Goal: Task Accomplishment & Management: Use online tool/utility

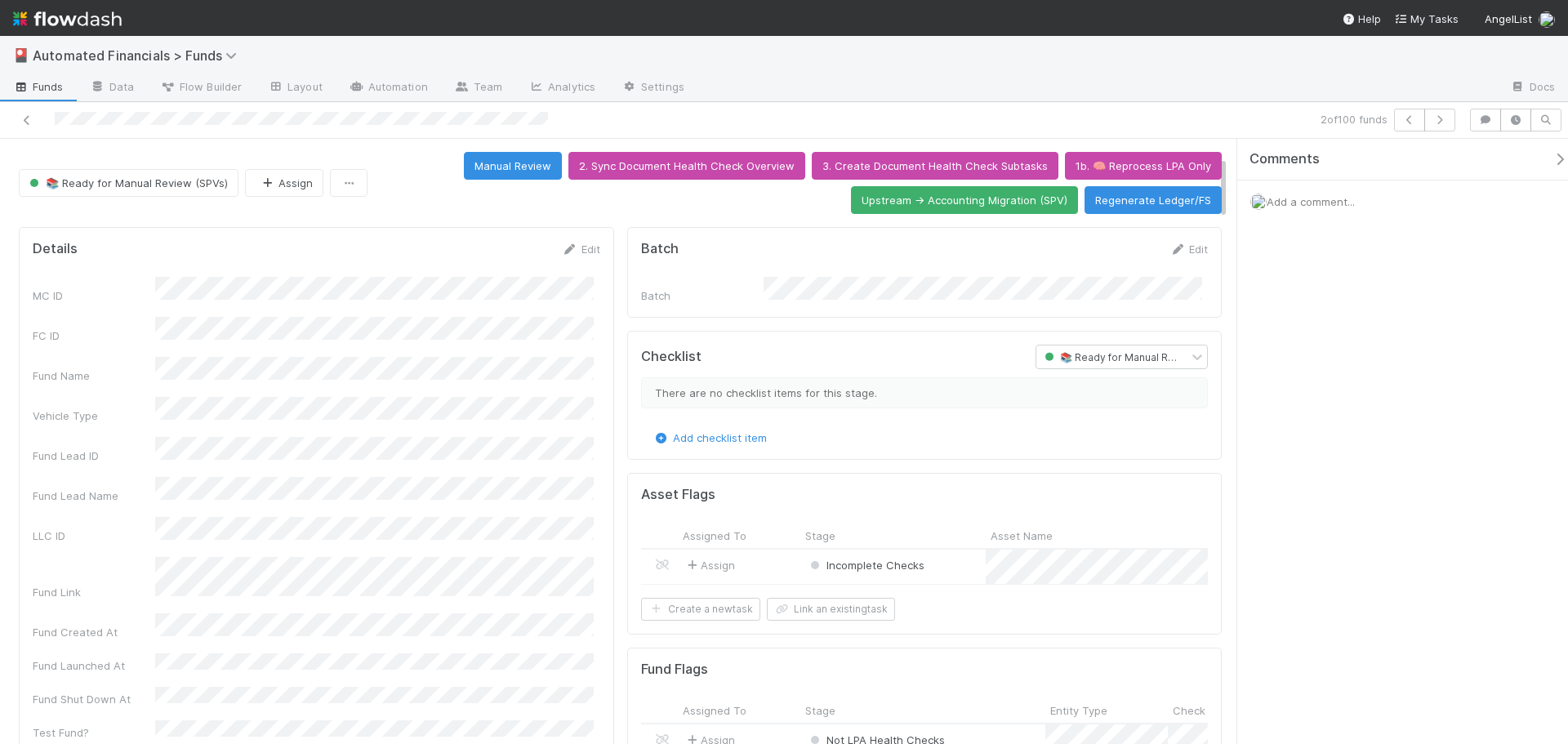
scroll to position [163, 0]
click at [30, 120] on icon at bounding box center [26, 120] width 16 height 11
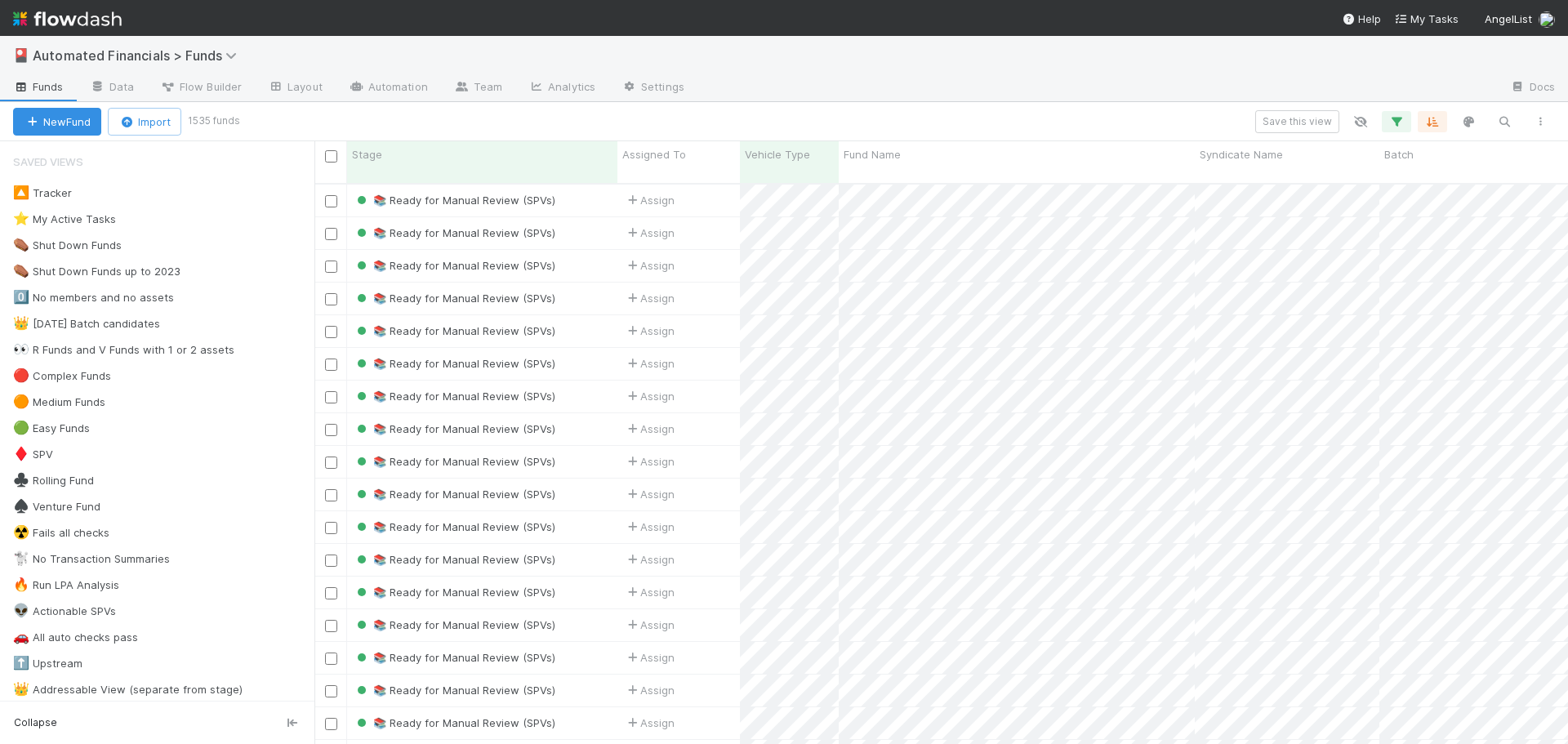
scroll to position [562, 1242]
click at [1504, 123] on icon "button" at bounding box center [1504, 121] width 16 height 14
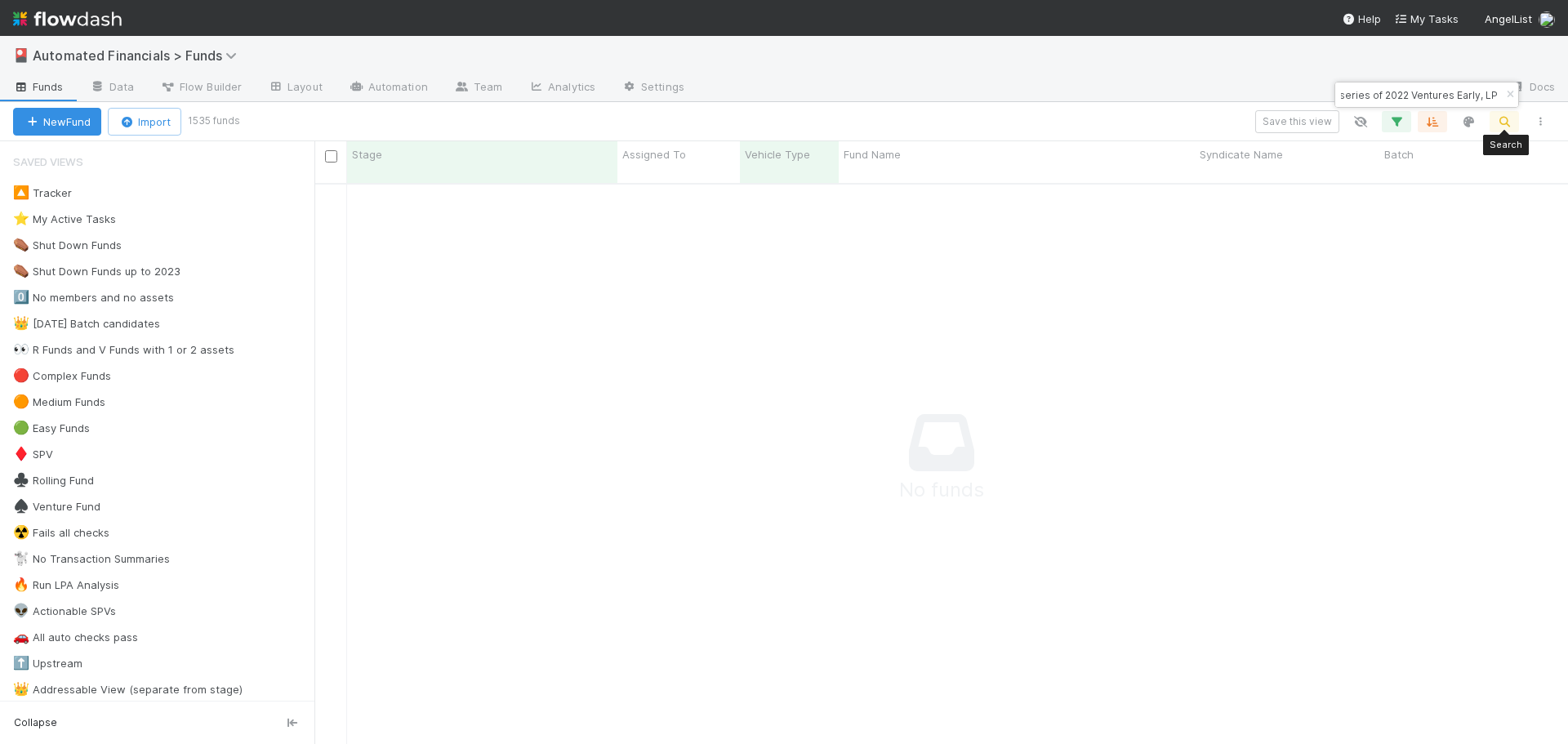
scroll to position [549, 1242]
type input "FA-0616 Gaingels Fund I, a series of 2022 Ventures Early, LP"
click at [1398, 120] on icon "button" at bounding box center [1396, 121] width 16 height 14
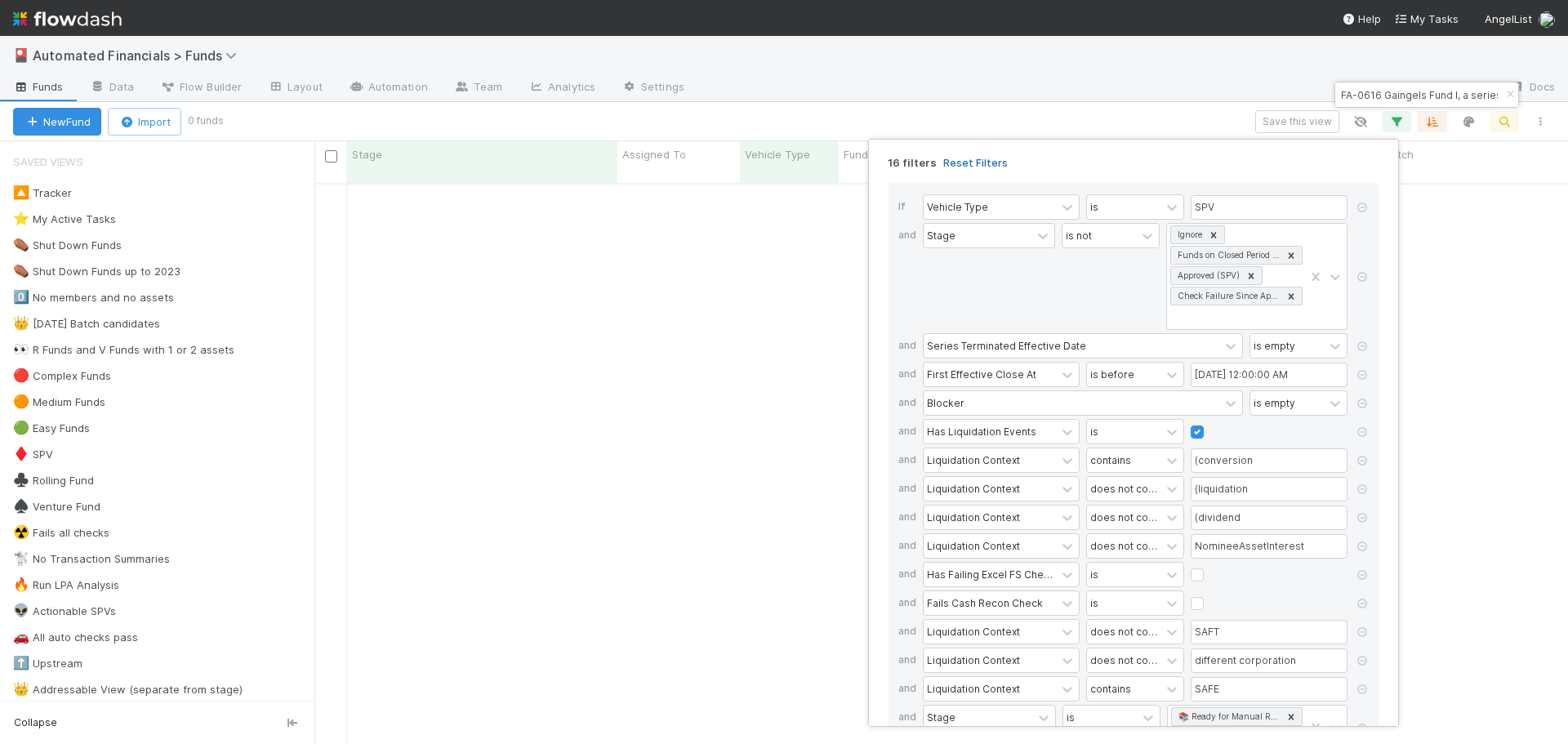
click at [971, 163] on link "Reset Filters" at bounding box center [976, 163] width 65 height 13
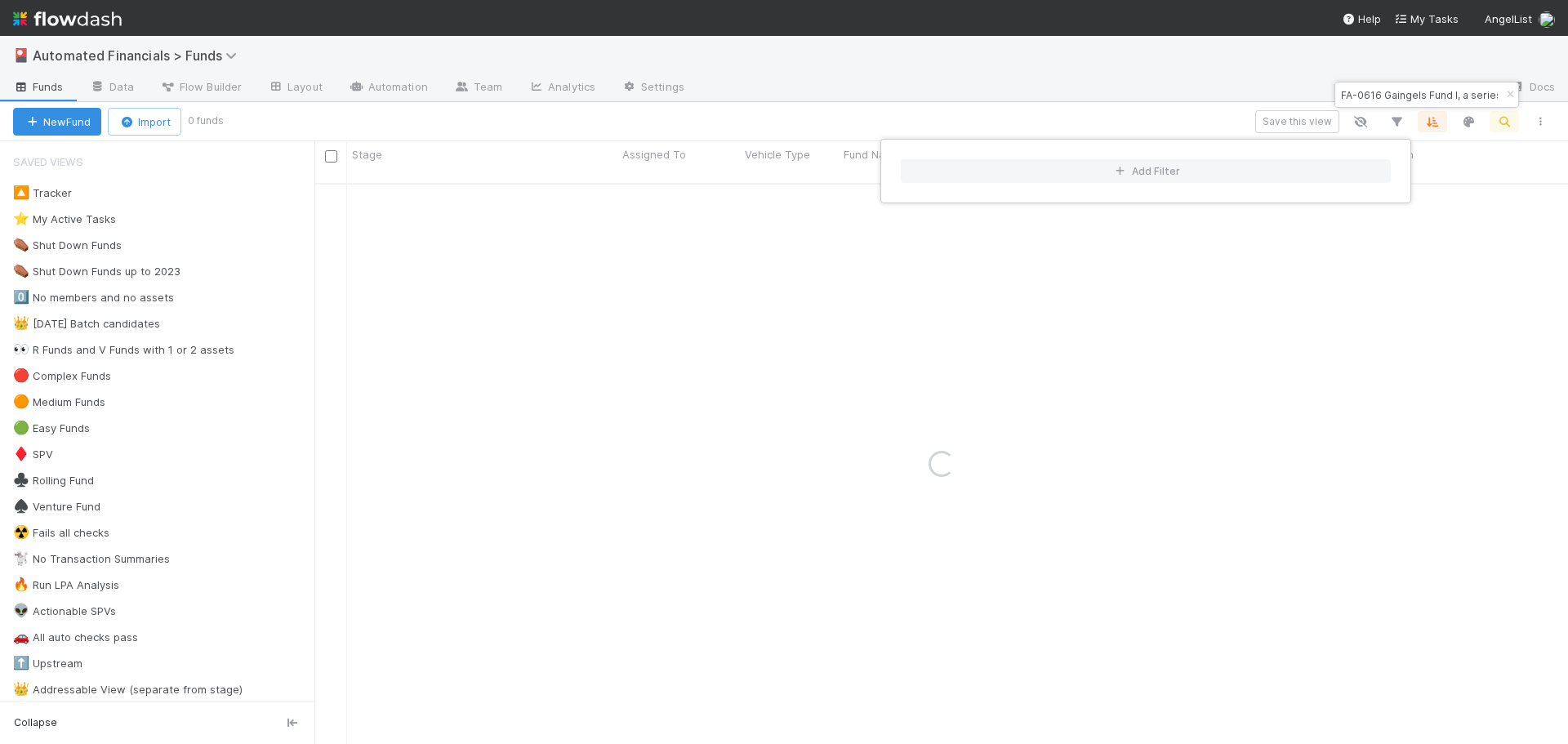
click at [1006, 87] on div "Add Filter" at bounding box center [784, 372] width 1568 height 744
click at [1013, 118] on div "Add Filter" at bounding box center [784, 372] width 1568 height 744
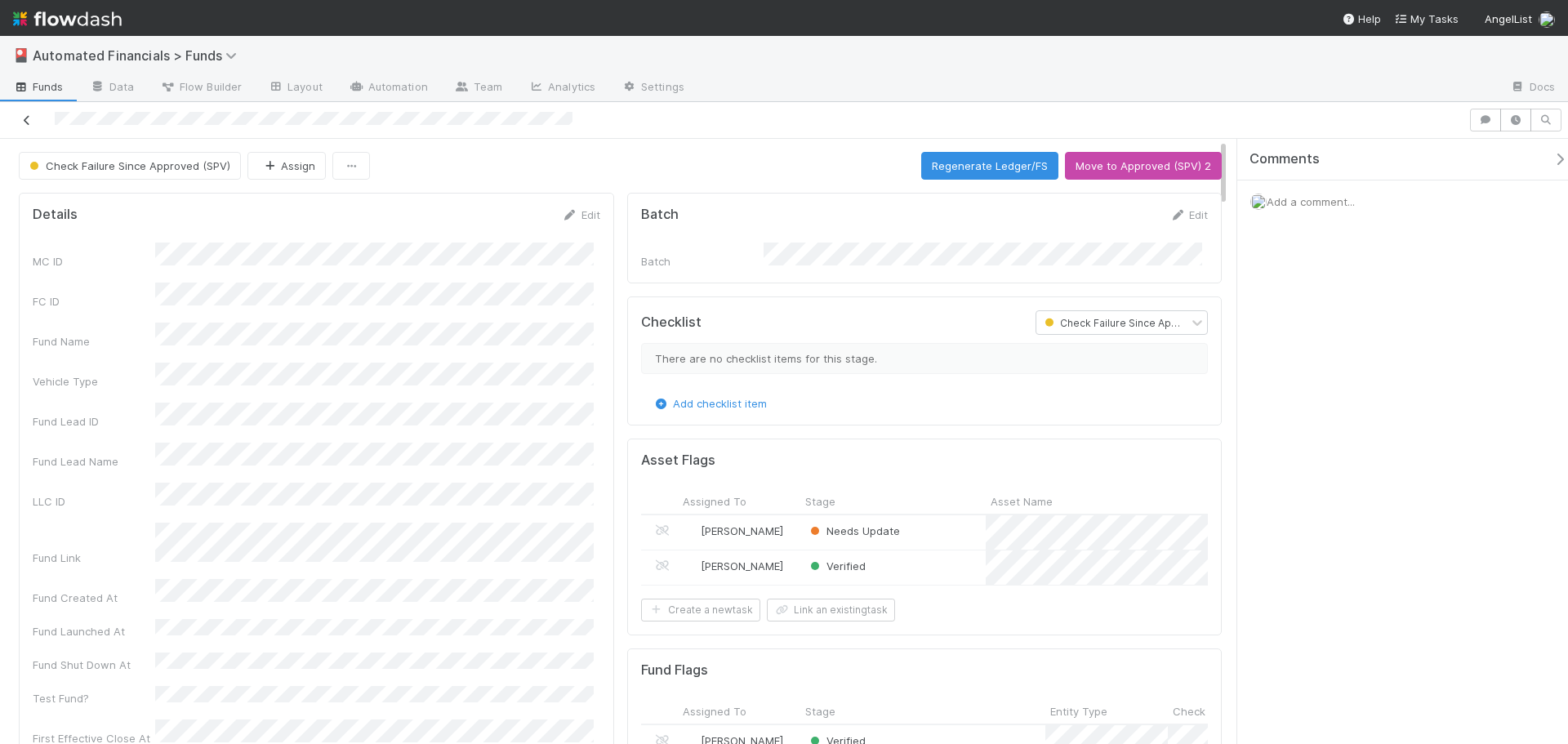
click at [24, 120] on icon at bounding box center [26, 120] width 16 height 11
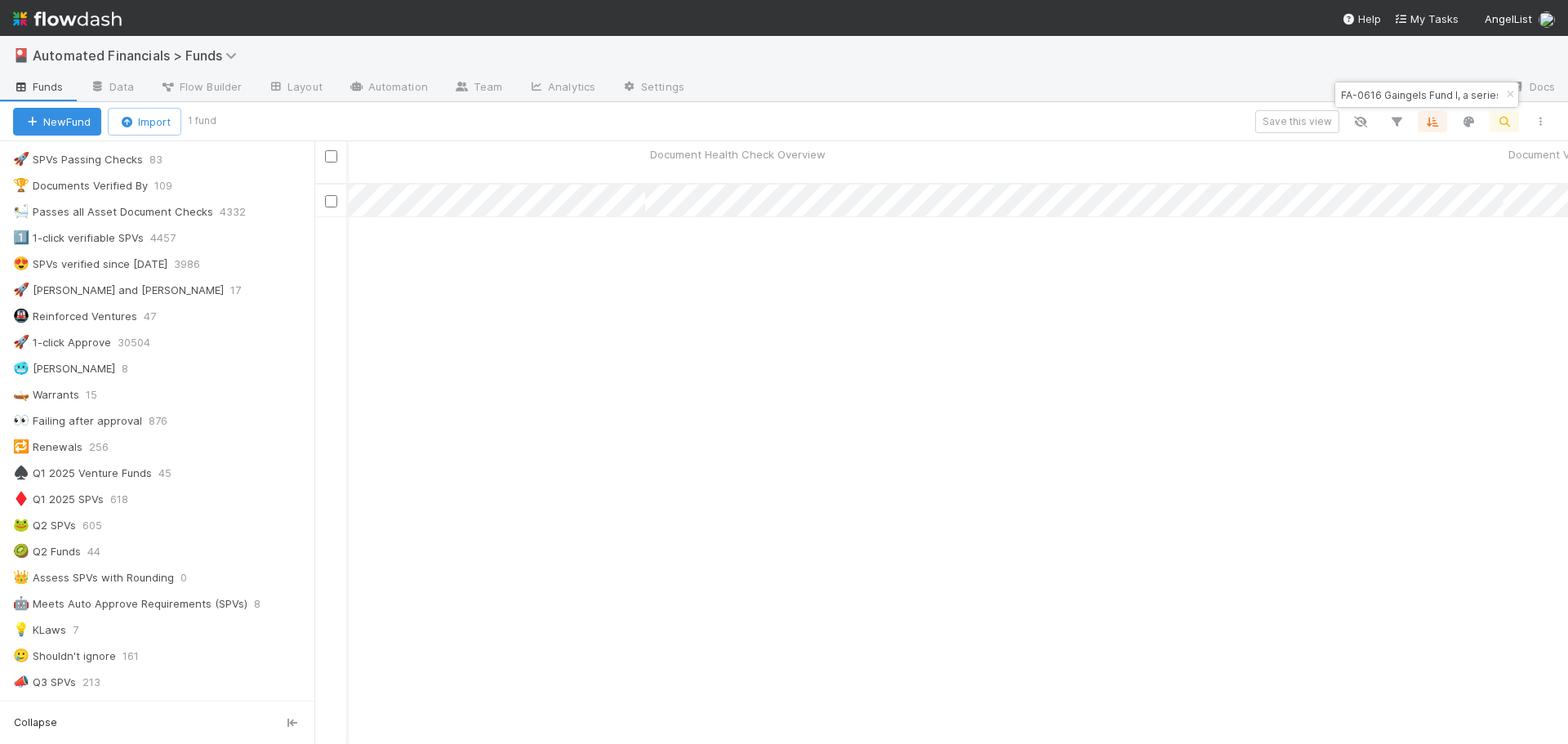
scroll to position [1978, 0]
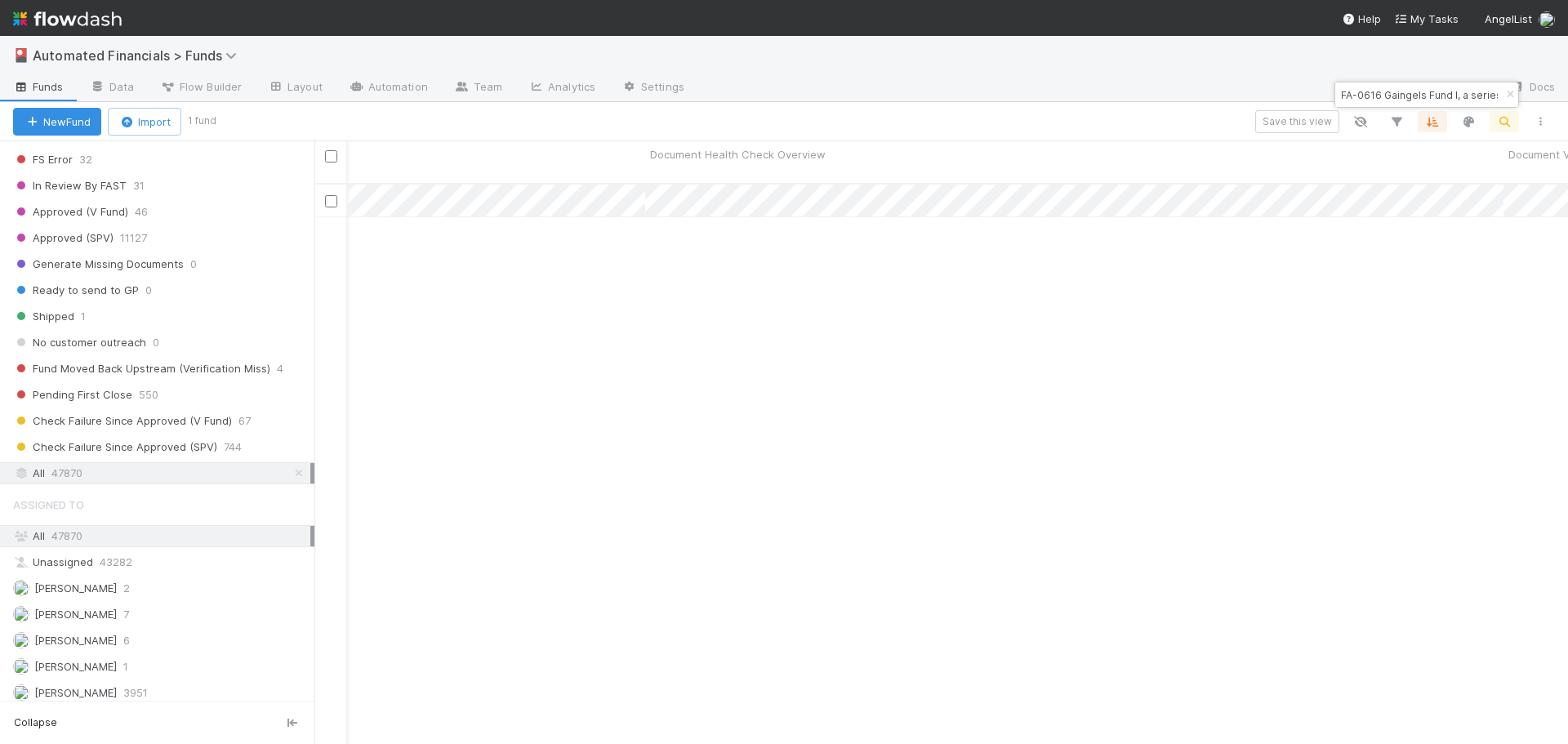
click at [870, 282] on div "Check Failure Since Approved (SPV) Assign 11/29/24, 2:42:24 PM 8/19/25, 11:17:3…" at bounding box center [941, 471] width 1254 height 574
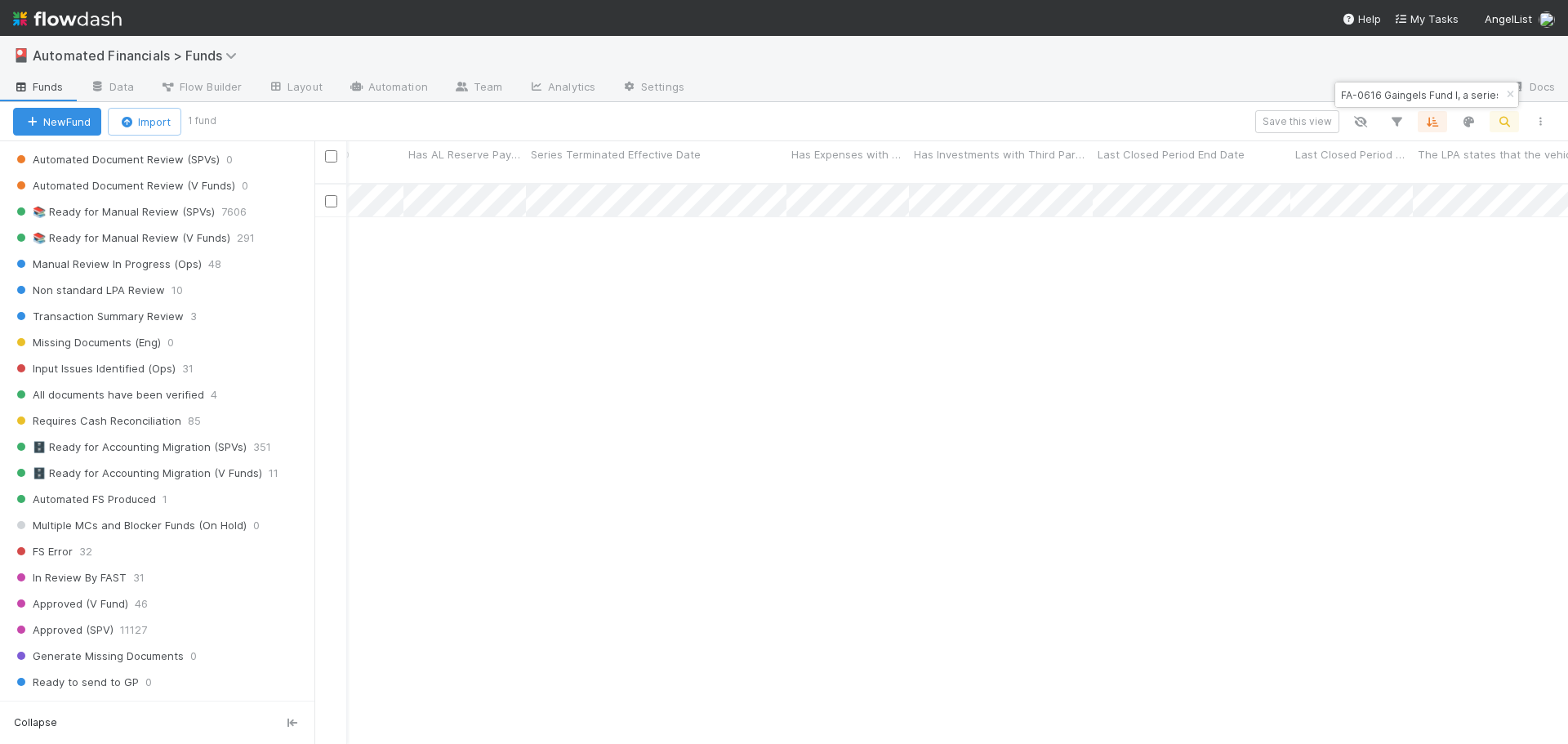
scroll to position [0, 0]
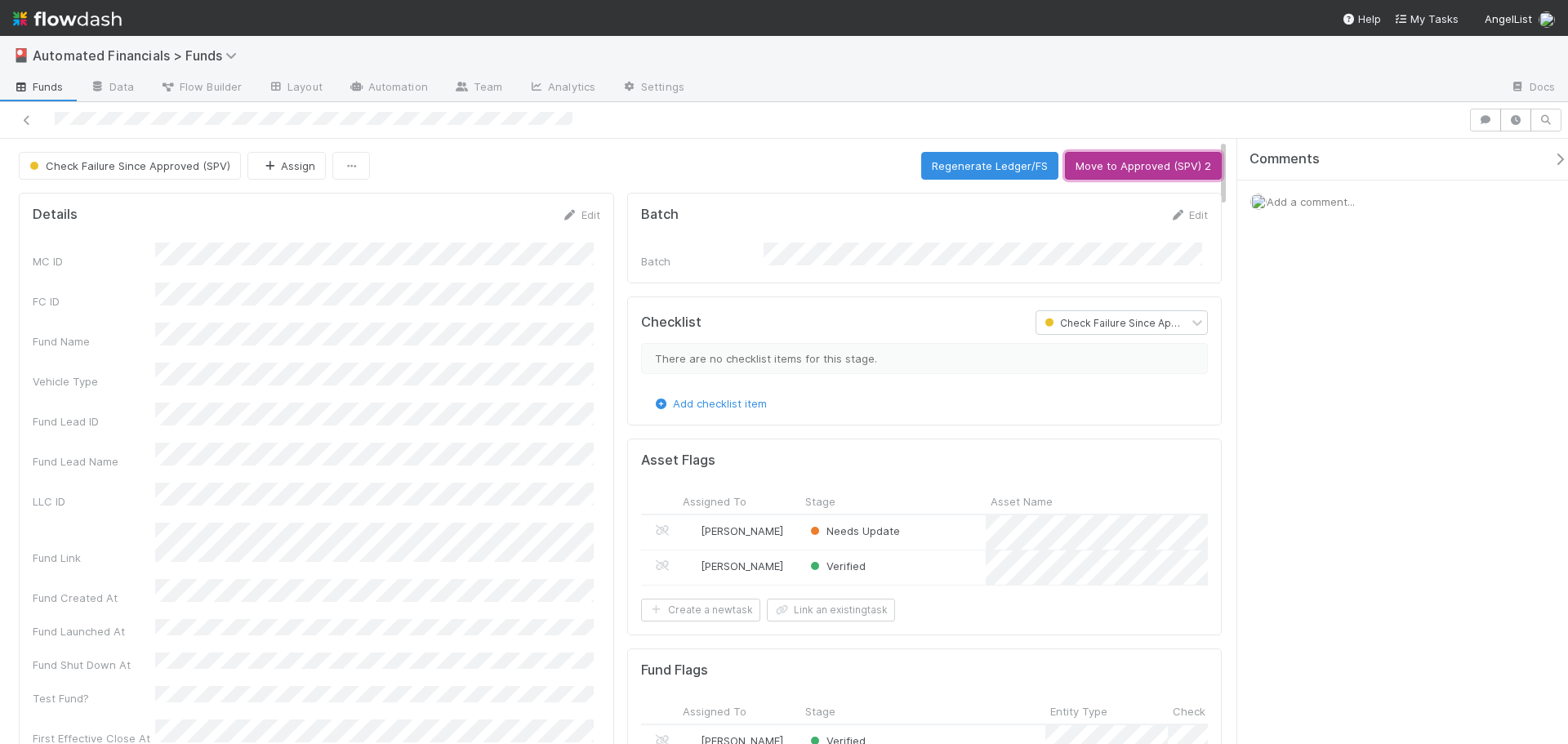
click at [1135, 170] on button "Move to Approved (SPV) 2" at bounding box center [1143, 165] width 157 height 28
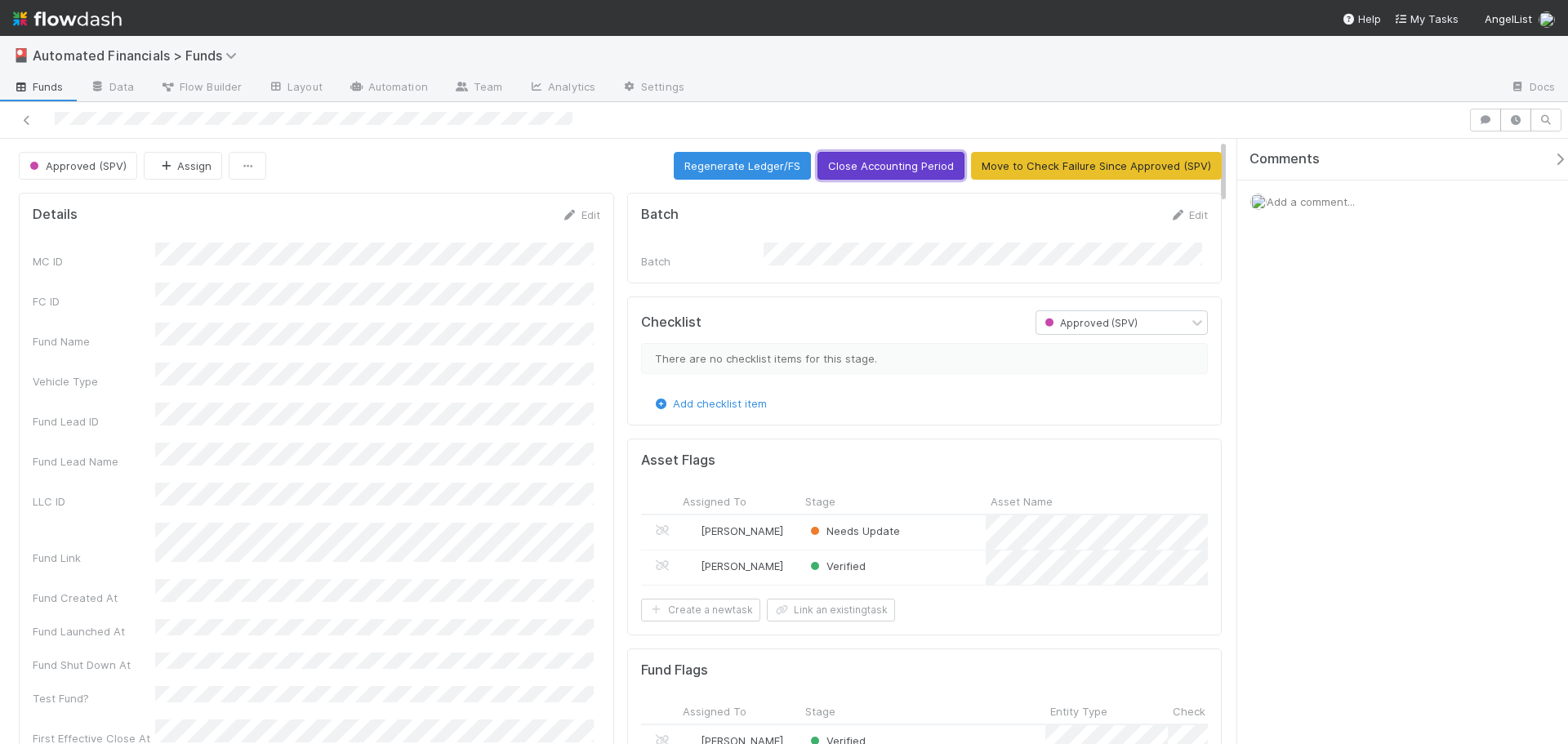
click at [896, 169] on button "Close Accounting Period" at bounding box center [891, 165] width 147 height 28
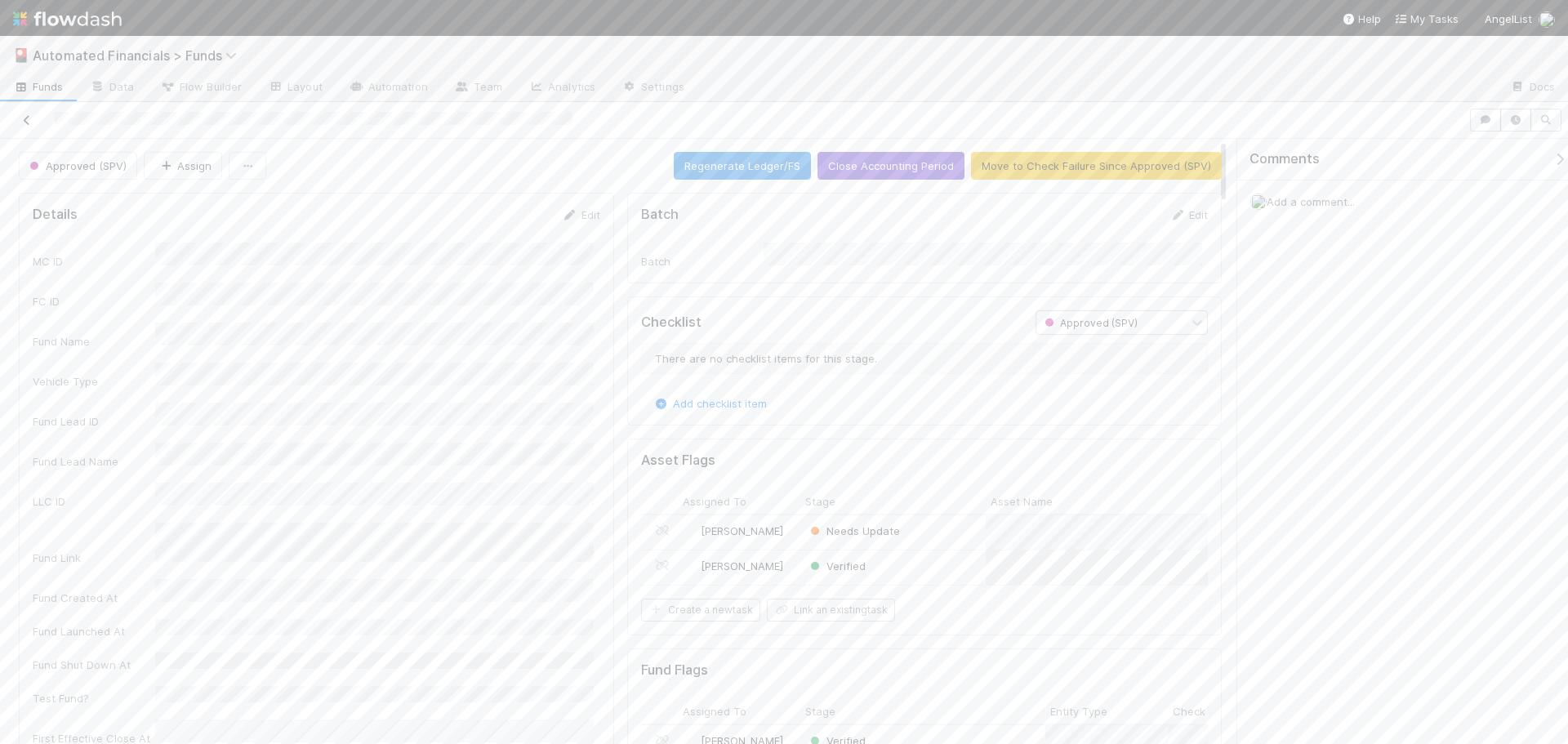
click at [25, 120] on icon at bounding box center [26, 120] width 16 height 11
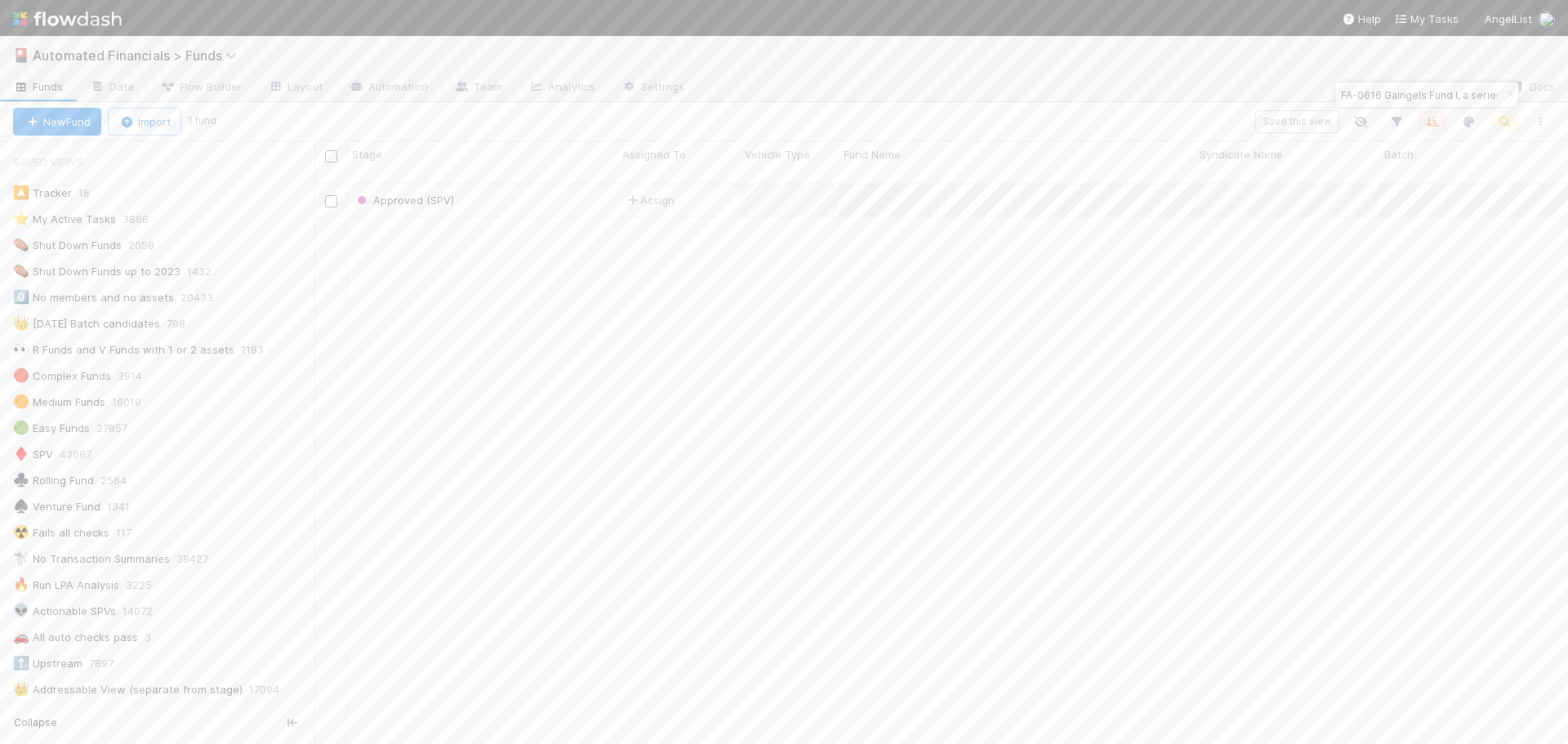
scroll to position [562, 1242]
click at [1509, 94] on icon "button" at bounding box center [1510, 95] width 16 height 10
click at [1507, 118] on icon "button" at bounding box center [1504, 121] width 16 height 14
click at [1394, 94] on input at bounding box center [1420, 94] width 163 height 19
paste input "GR-0307 Gaingels Fund I, a series of Zachary Ginsburg Funds, LP"
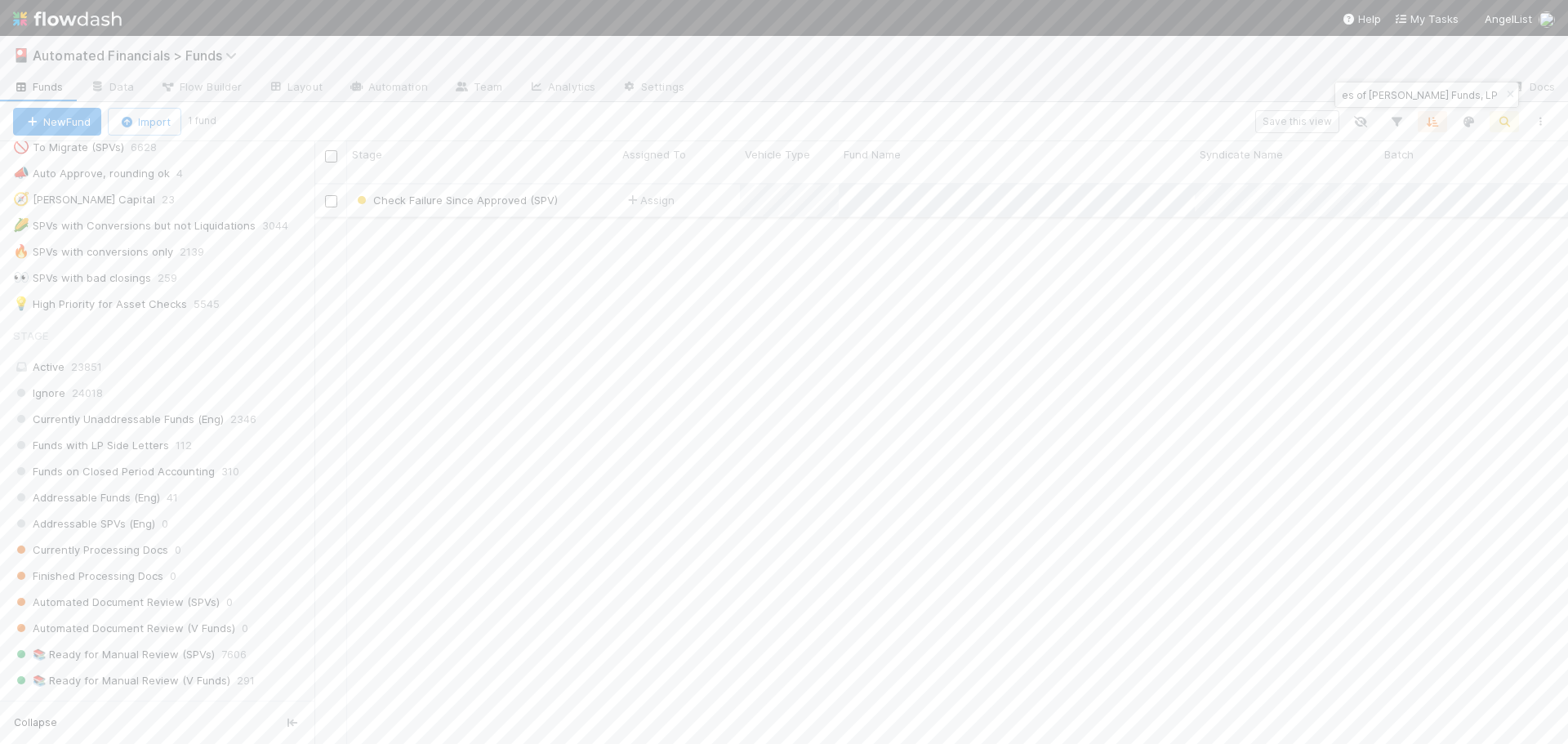
type input "GR-0307 Gaingels Fund I, a series of Zachary Ginsburg Funds, LP"
click at [586, 193] on div "Check Failure Since Approved (SPV)" at bounding box center [482, 201] width 270 height 32
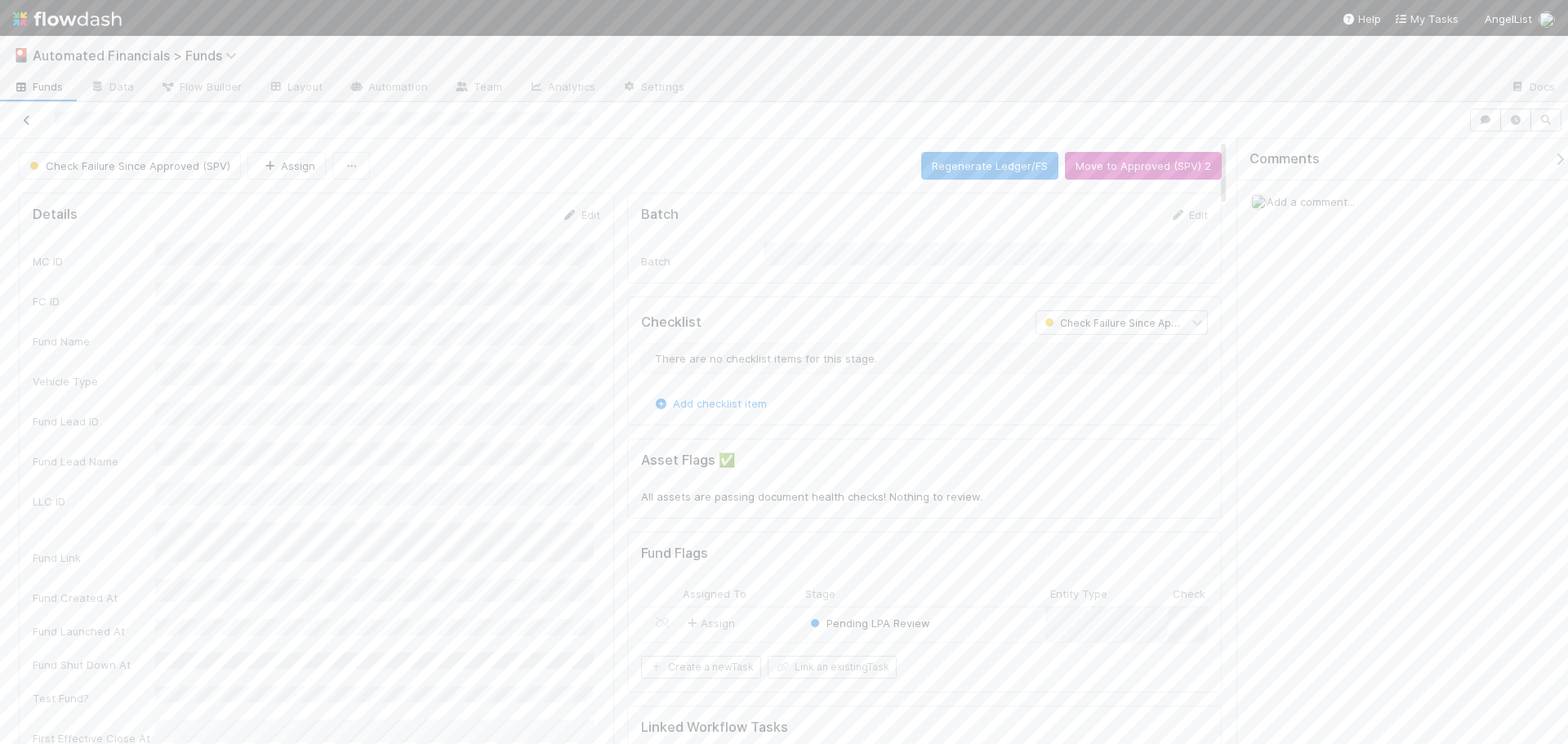
click at [30, 119] on icon at bounding box center [26, 120] width 16 height 11
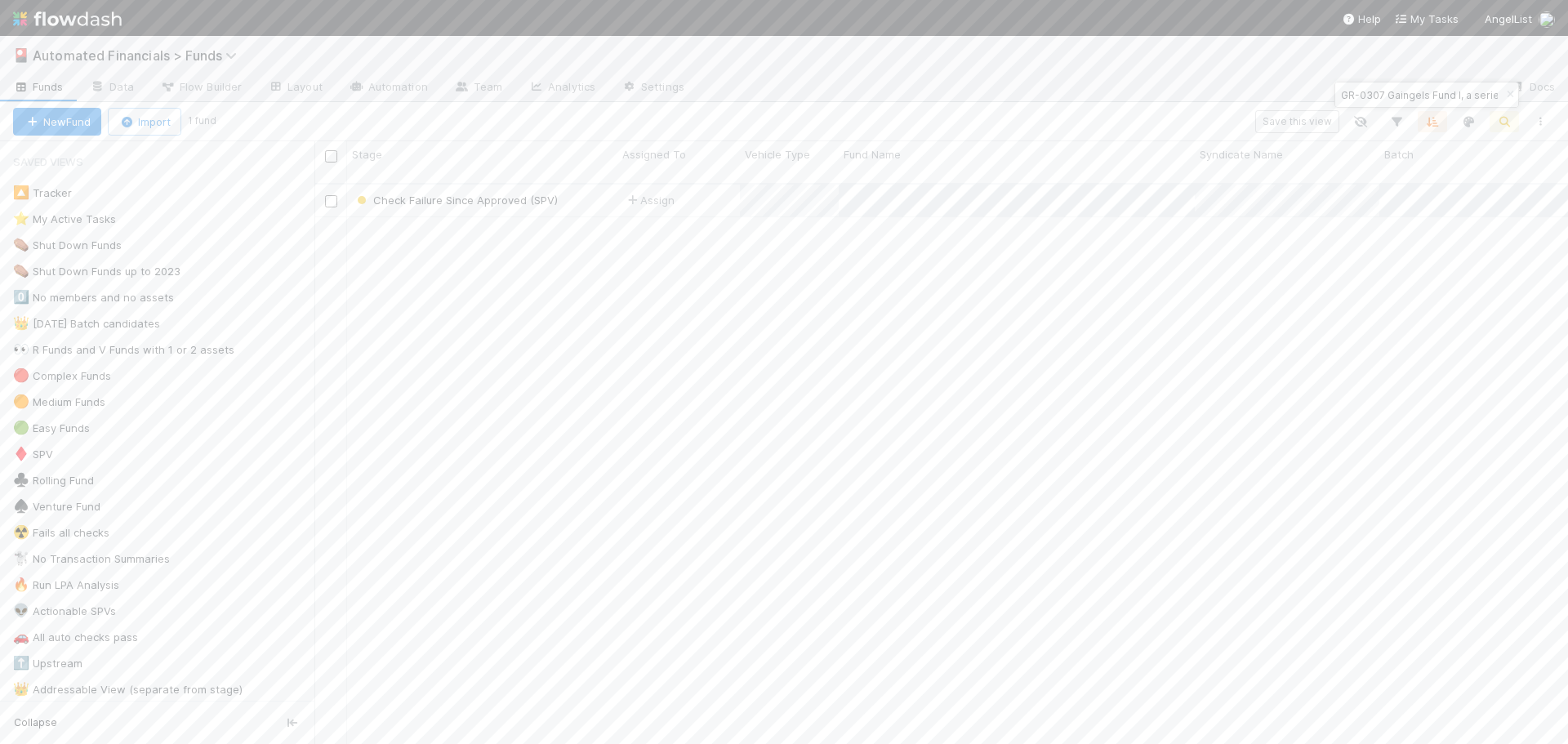
scroll to position [562, 1242]
click at [618, 393] on div "Check Failure Since Approved (SPV) Assign 11/29/24, 3:14:02 PM 8/19/25, 11:18:5…" at bounding box center [941, 471] width 1254 height 574
click at [1438, 85] on input "GR-0307 Gaingels Fund I, a series of Zachary Ginsburg Funds, LP" at bounding box center [1420, 94] width 163 height 19
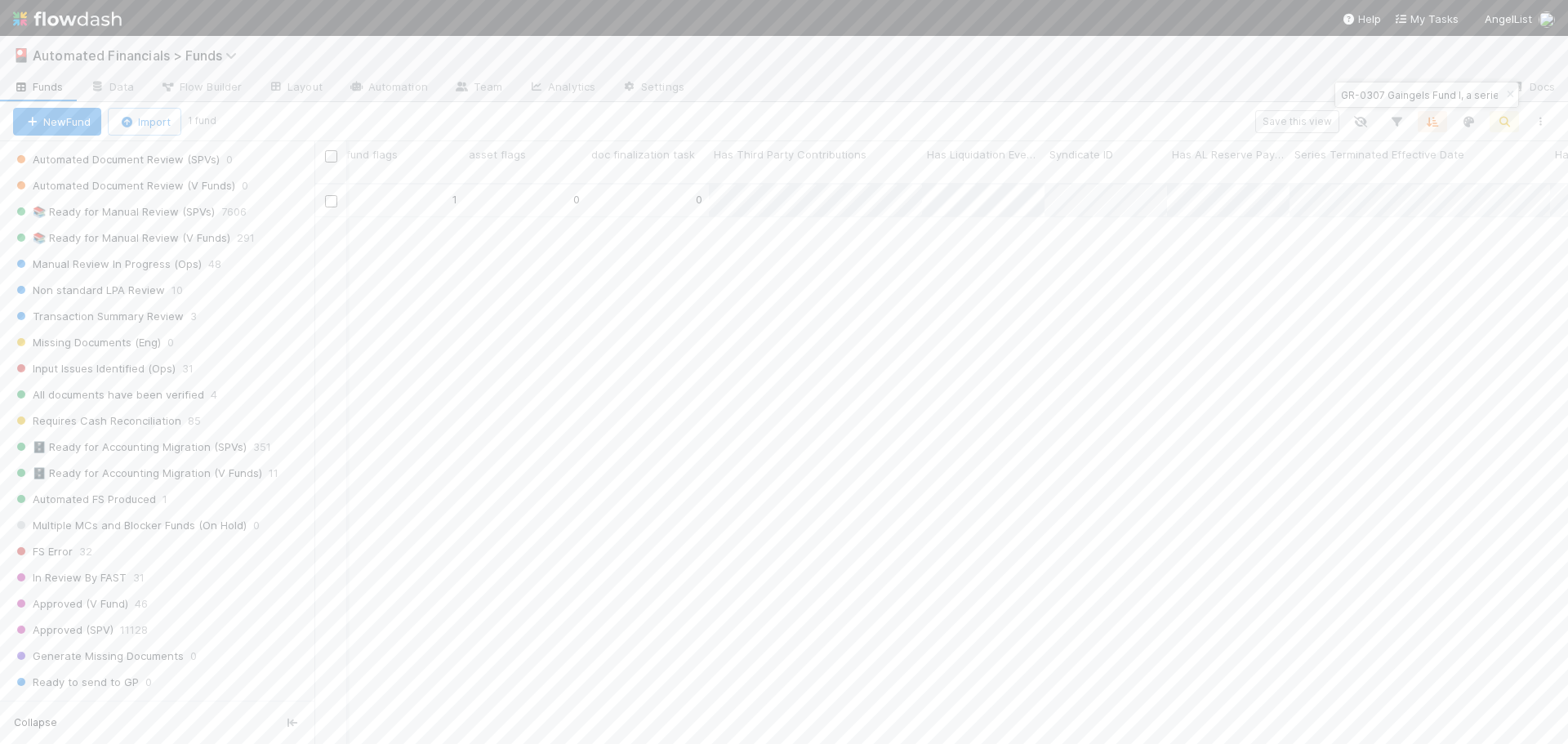
click at [1068, 497] on div "Check Failure Since Approved (SPV) Assign 11/29/24, 3:14:02 PM 8/19/25, 11:18:5…" at bounding box center [941, 471] width 1254 height 574
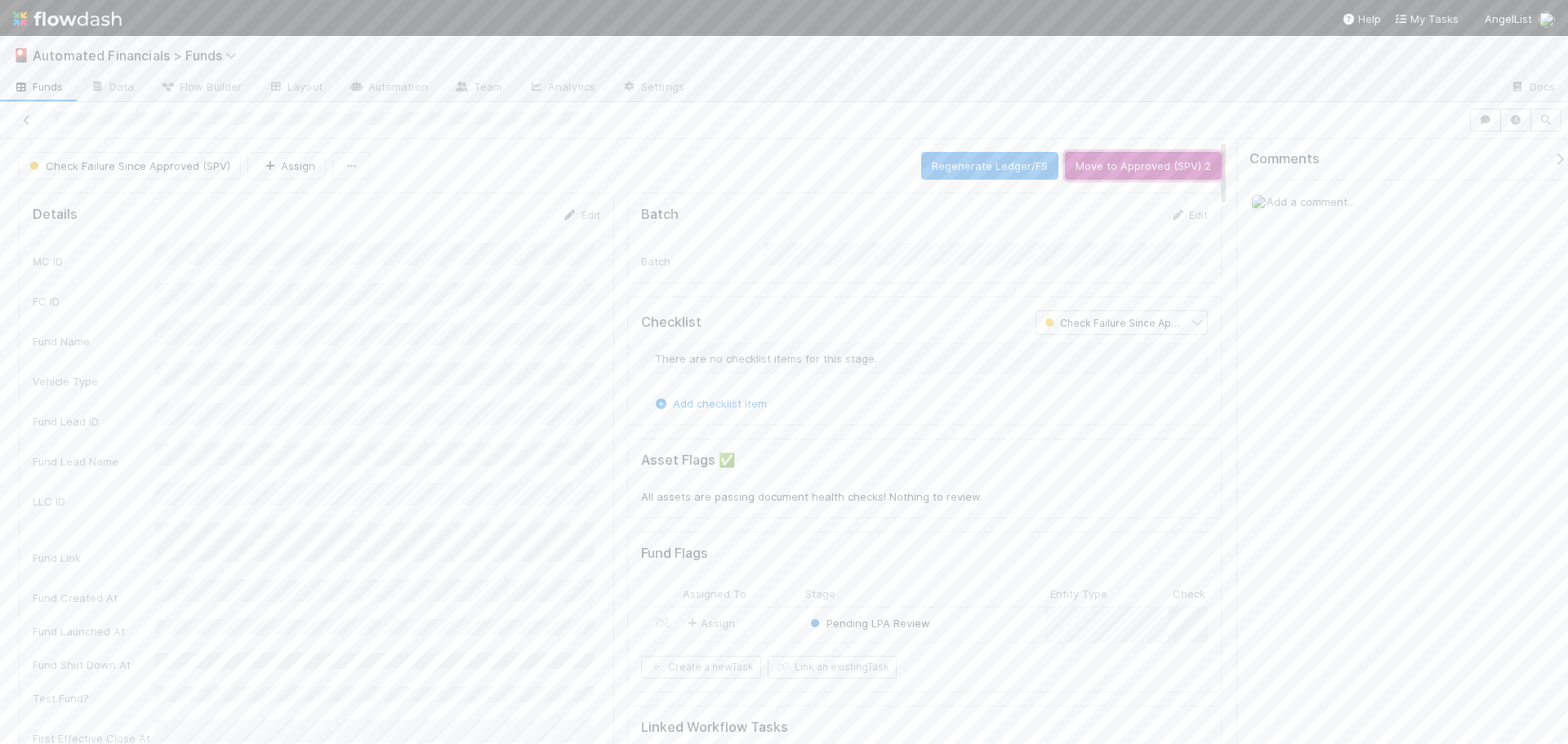
click at [1133, 169] on button "Move to Approved (SPV) 2" at bounding box center [1143, 165] width 157 height 28
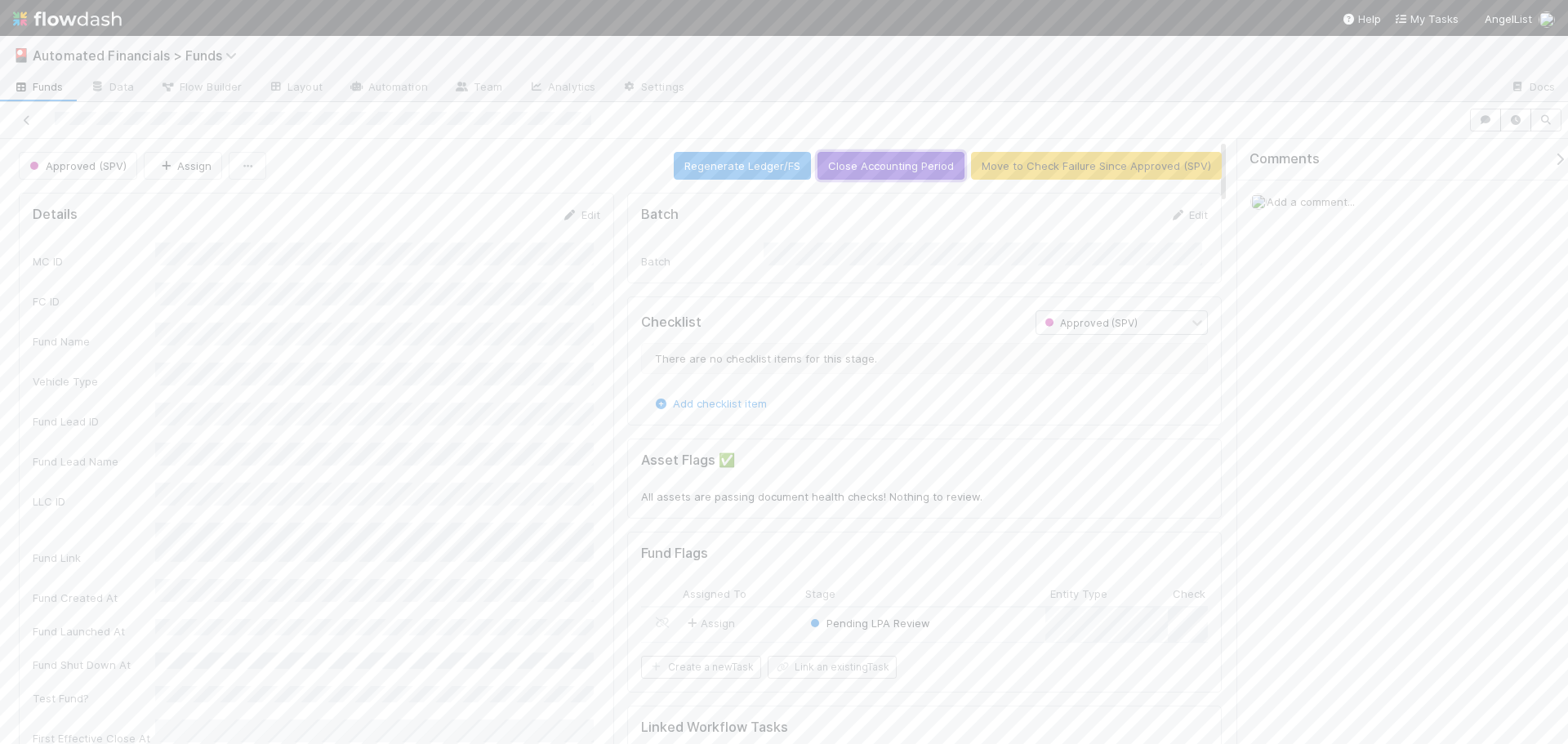
click at [874, 174] on button "Close Accounting Period" at bounding box center [891, 165] width 147 height 28
